Goal: Task Accomplishment & Management: Manage account settings

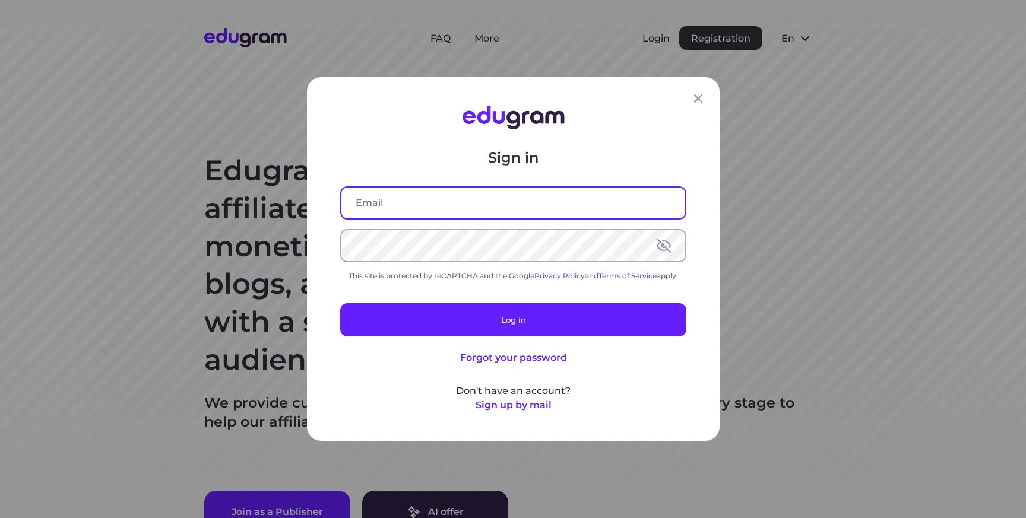
click at [478, 203] on input "text" at bounding box center [514, 203] width 344 height 31
type input "waliaanish1997@gmail.com"
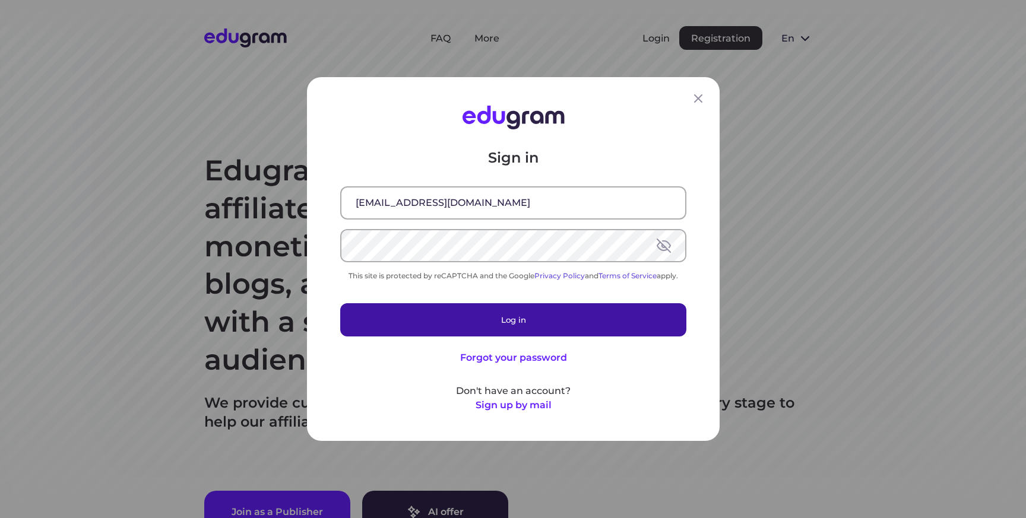
click at [486, 312] on button "Log in" at bounding box center [513, 319] width 346 height 33
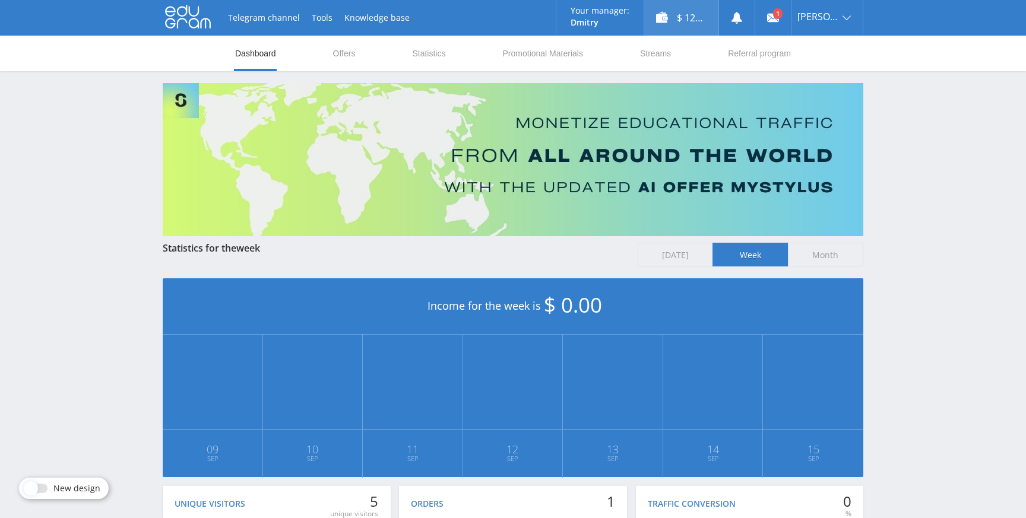
click at [685, 17] on div "$ 125.00" at bounding box center [681, 18] width 74 height 36
